Goal: Check status: Check status

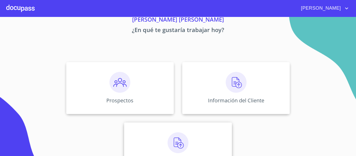
scroll to position [45, 0]
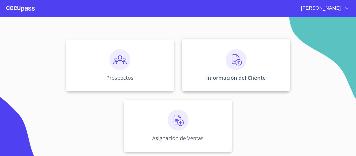
click at [212, 57] on div "Información del Cliente" at bounding box center [236, 65] width 108 height 52
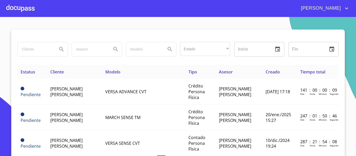
click at [348, 106] on section "Estado ​ ​ Inicio ​ Fin ​ Estatus Cliente Modelo Tipo Asesor Creado Tiempo tota…" at bounding box center [178, 86] width 356 height 139
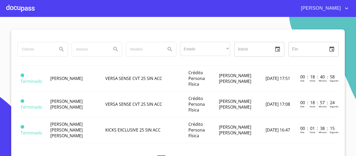
click at [42, 52] on input "search" at bounding box center [35, 49] width 35 height 14
type input "A"
type input "ROSA"
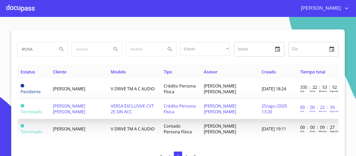
click at [119, 110] on span "VERSA EXCLUSIVE CVT 25 SIN ACC" at bounding box center [132, 108] width 43 height 11
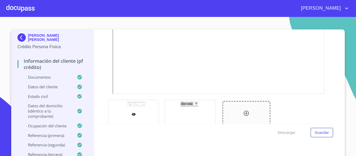
scroll to position [182, 0]
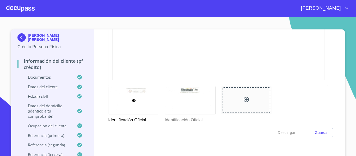
click at [162, 96] on div "Identificación Oficial" at bounding box center [190, 105] width 57 height 44
click at [162, 97] on div "Identificación Oficial" at bounding box center [190, 105] width 57 height 44
click at [165, 97] on div at bounding box center [190, 100] width 50 height 28
